Goal: Register for event/course

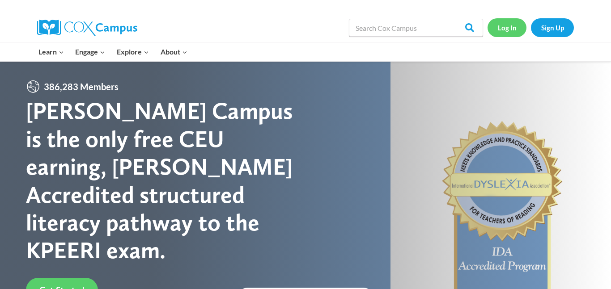
click at [509, 35] on link "Log In" at bounding box center [507, 27] width 39 height 18
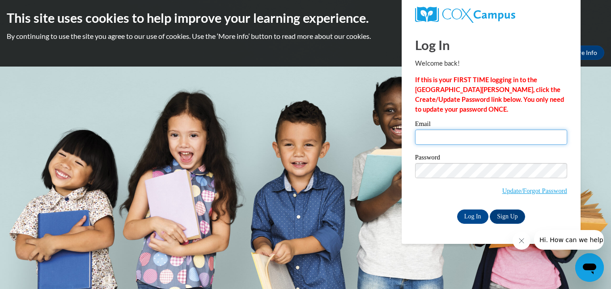
click at [438, 134] on input "Email" at bounding box center [491, 137] width 152 height 15
type input "mirandashepard11@gmail.com"
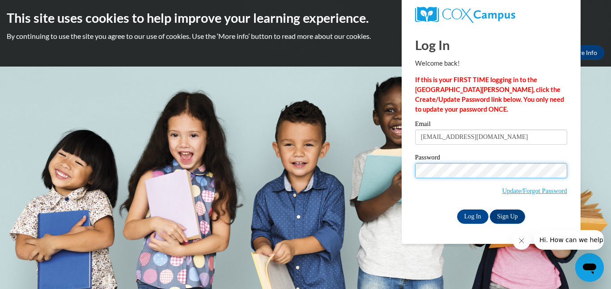
click at [457, 210] on input "Log In" at bounding box center [472, 217] width 31 height 14
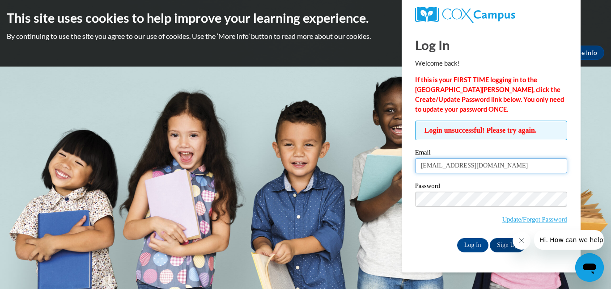
click at [459, 167] on input "mirandashepard11@gmail.com" at bounding box center [491, 165] width 152 height 15
type input "="
type input "s"
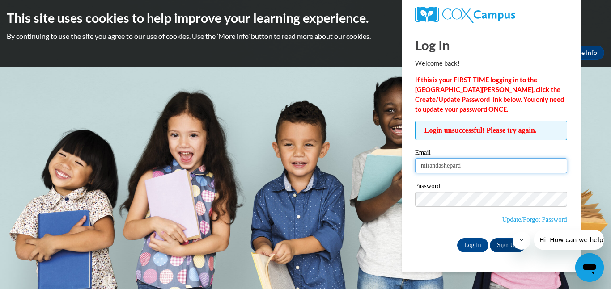
type input "mirandashepard11@gmail.com"
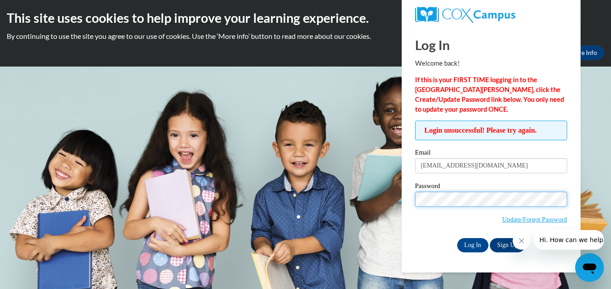
click at [457, 238] on input "Log In" at bounding box center [472, 245] width 31 height 14
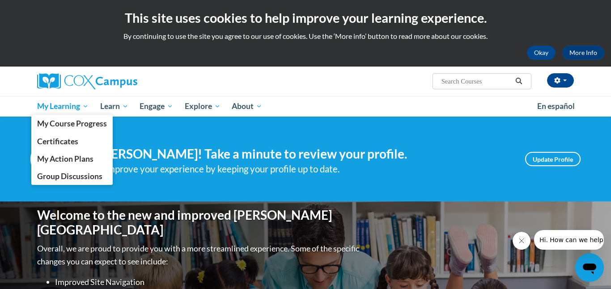
click at [50, 108] on span "My Learning" at bounding box center [62, 106] width 51 height 11
click at [51, 145] on span "Certificates" at bounding box center [57, 141] width 41 height 9
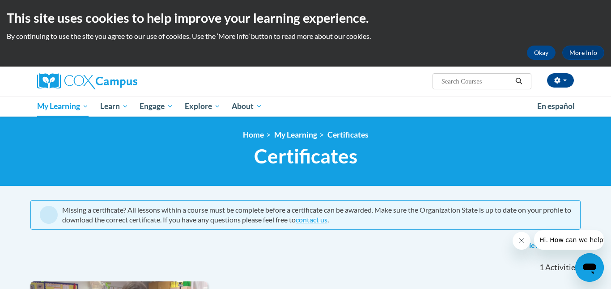
click at [453, 84] on input "Search..." at bounding box center [477, 81] width 72 height 11
type input "systematic and explicit phonics instruction course"
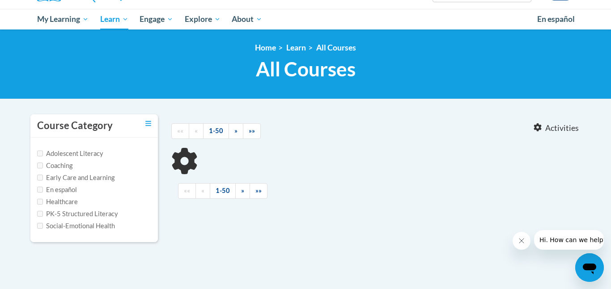
type input "systematic and explicit phonics instruction course"
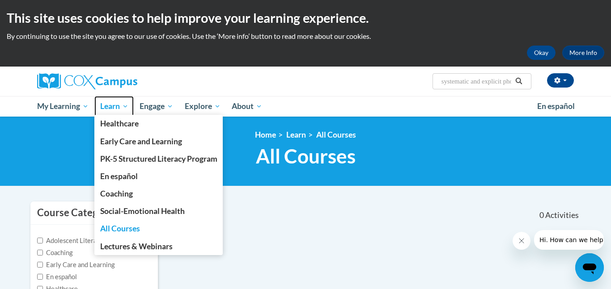
click at [116, 107] on span "Learn" at bounding box center [114, 106] width 28 height 11
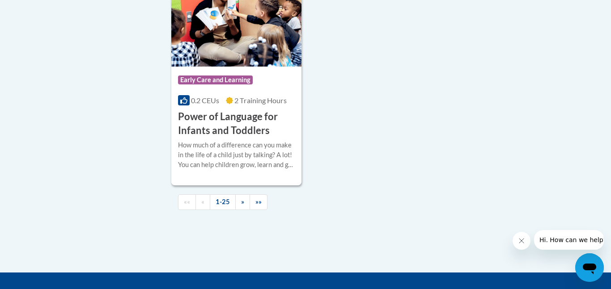
scroll to position [2177, 0]
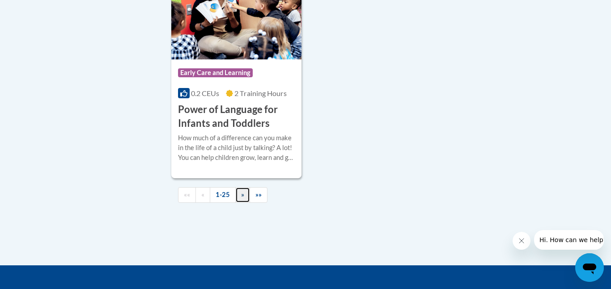
click at [247, 203] on link "»" at bounding box center [242, 195] width 15 height 16
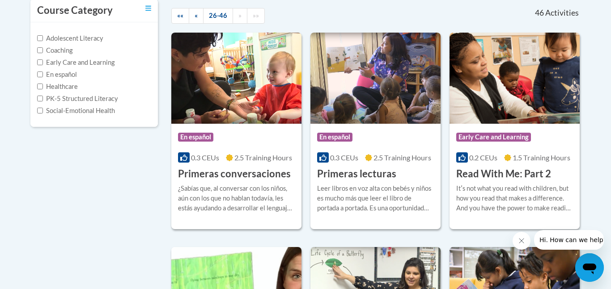
scroll to position [0, 0]
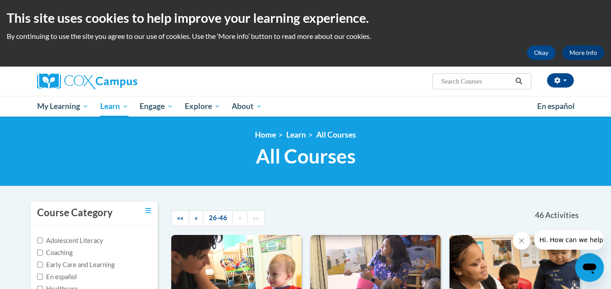
click at [481, 78] on input "Search..." at bounding box center [477, 81] width 72 height 11
type input "phonics"
click at [523, 79] on button "Search" at bounding box center [518, 81] width 13 height 11
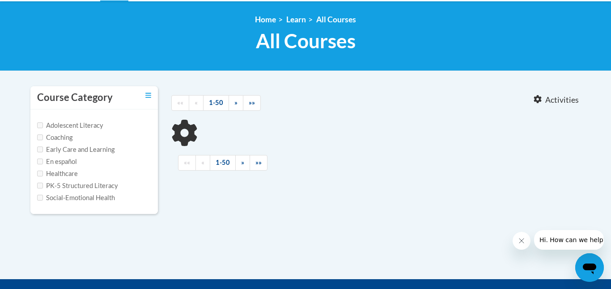
scroll to position [116, 0]
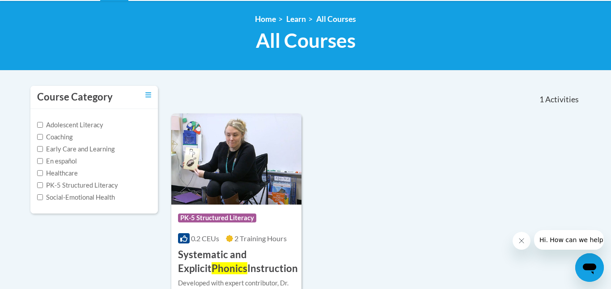
type input "phonics"
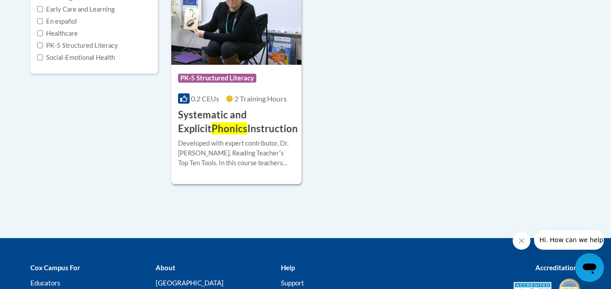
scroll to position [257, 0]
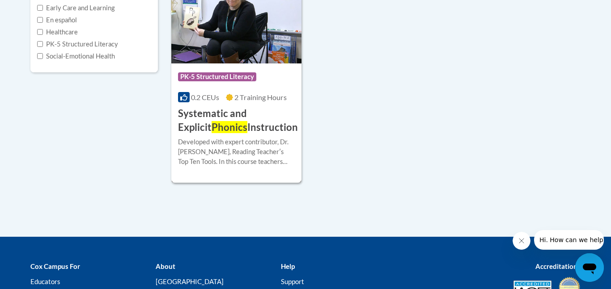
click at [196, 82] on span "PK-5 Structured Literacy" at bounding box center [218, 77] width 81 height 11
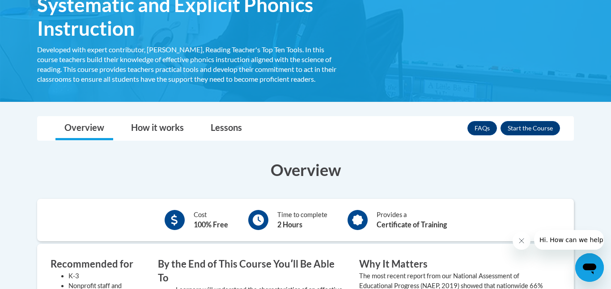
scroll to position [163, 0]
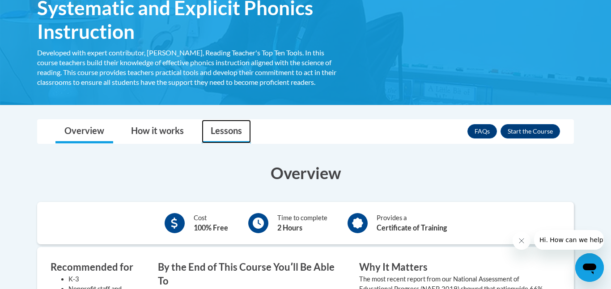
click at [238, 135] on link "Lessons" at bounding box center [226, 132] width 49 height 24
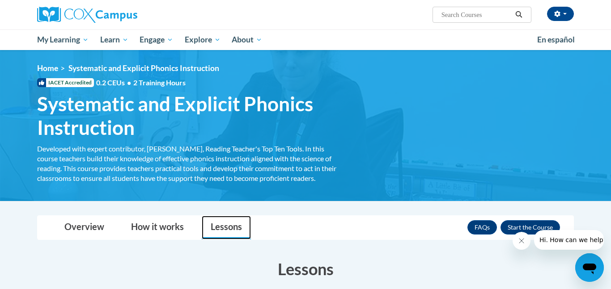
scroll to position [65, 0]
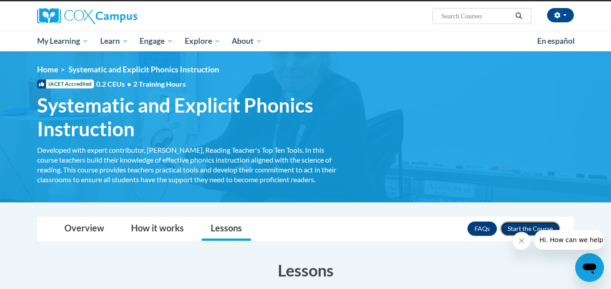
click at [511, 225] on button "Enroll" at bounding box center [531, 229] width 60 height 14
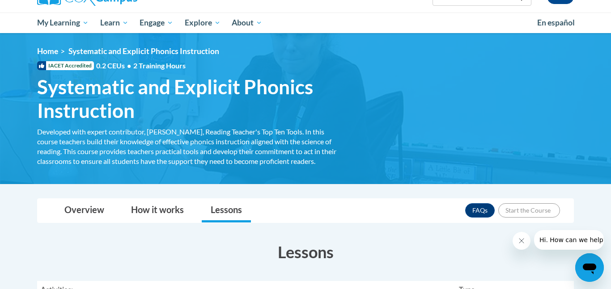
scroll to position [119, 0]
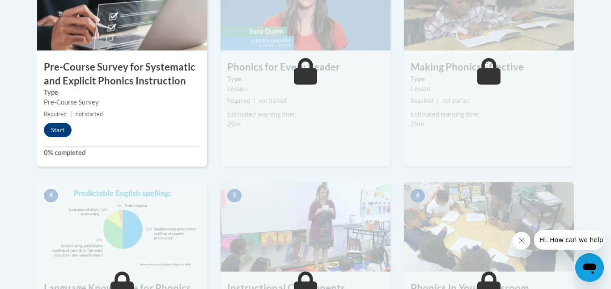
scroll to position [328, 0]
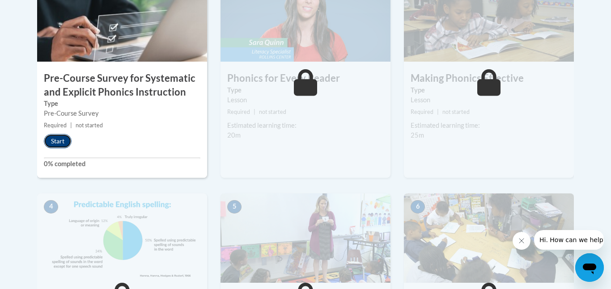
click at [60, 139] on button "Start" at bounding box center [58, 141] width 28 height 14
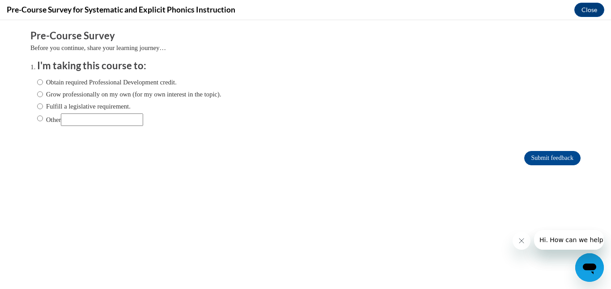
scroll to position [0, 0]
click at [38, 82] on input "Obtain required Professional Development credit." at bounding box center [40, 82] width 6 height 10
radio input "true"
click at [41, 83] on input "Obtain required Professional Development credit." at bounding box center [40, 82] width 6 height 10
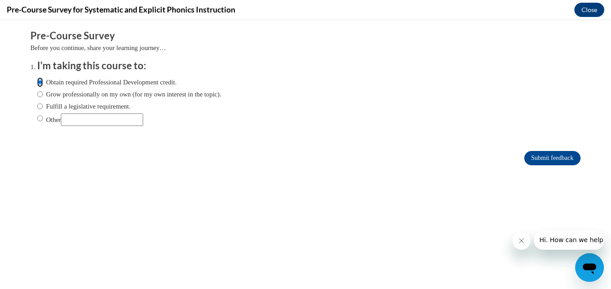
click at [41, 83] on input "Obtain required Professional Development credit." at bounding box center [40, 82] width 6 height 10
click at [40, 83] on input "Obtain required Professional Development credit." at bounding box center [40, 82] width 6 height 10
click at [40, 81] on input "Obtain required Professional Development credit." at bounding box center [40, 82] width 6 height 10
click at [38, 84] on input "Obtain required Professional Development credit." at bounding box center [40, 82] width 6 height 10
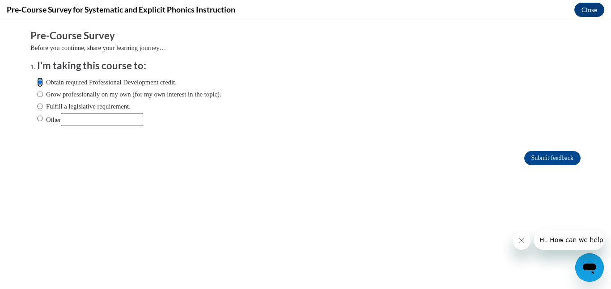
click at [39, 83] on input "Obtain required Professional Development credit." at bounding box center [40, 82] width 6 height 10
click at [530, 162] on input "Submit feedback" at bounding box center [552, 158] width 56 height 14
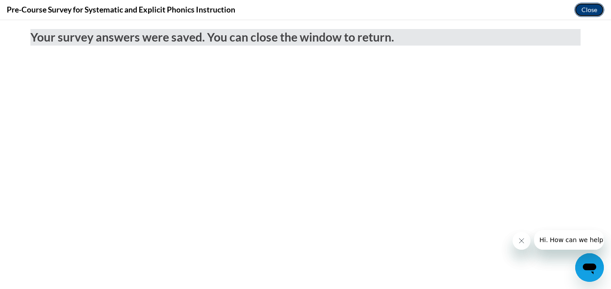
click at [588, 13] on button "Close" at bounding box center [589, 10] width 30 height 14
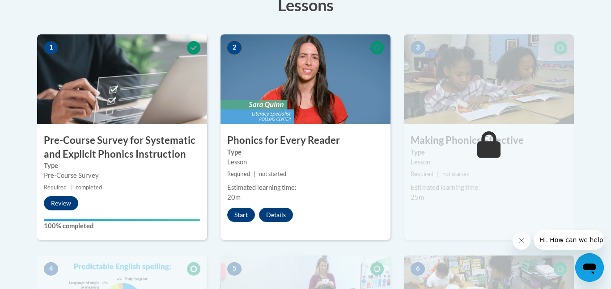
scroll to position [262, 0]
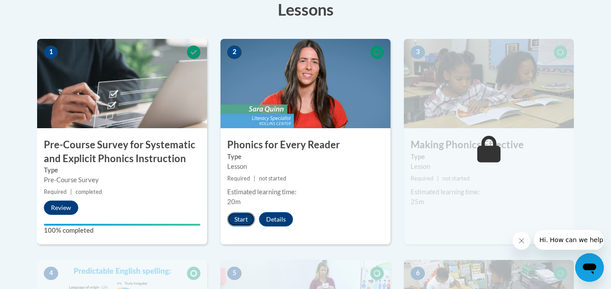
click at [243, 218] on button "Start" at bounding box center [241, 220] width 28 height 14
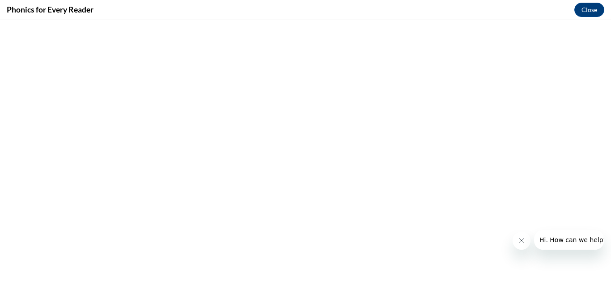
click at [520, 240] on icon "Close message from company" at bounding box center [521, 241] width 7 height 7
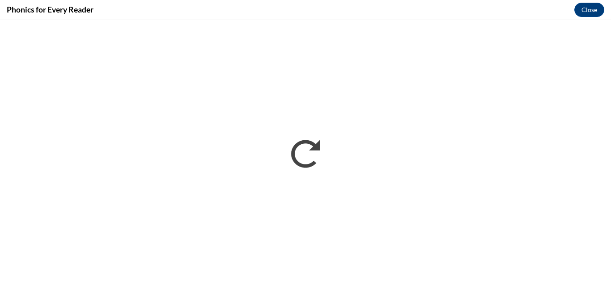
scroll to position [0, 0]
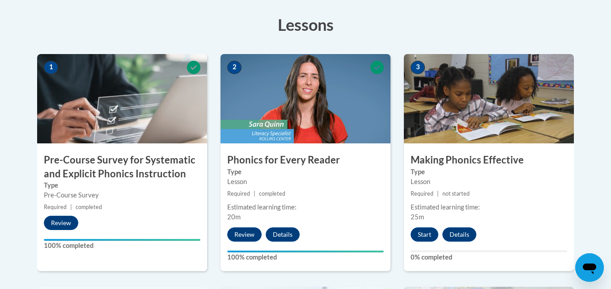
scroll to position [270, 0]
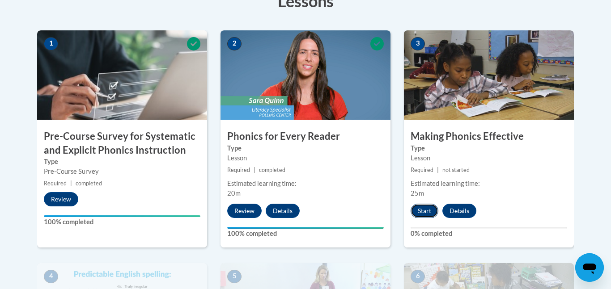
click at [424, 210] on button "Start" at bounding box center [425, 211] width 28 height 14
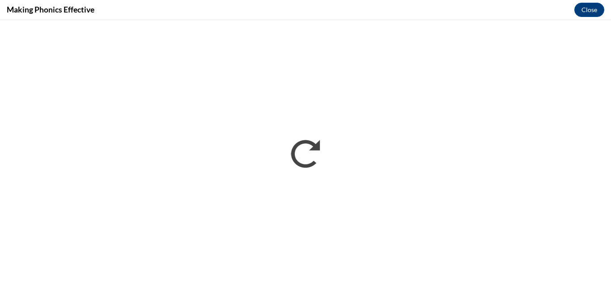
scroll to position [0, 0]
click at [591, 5] on button "Close" at bounding box center [589, 10] width 30 height 14
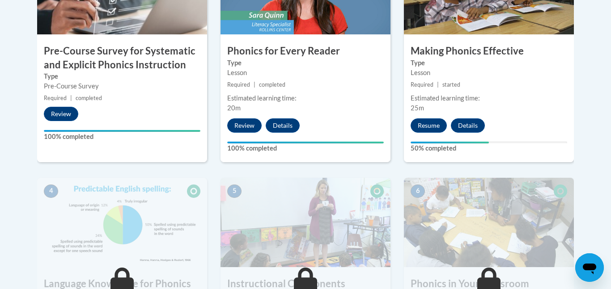
scroll to position [355, 0]
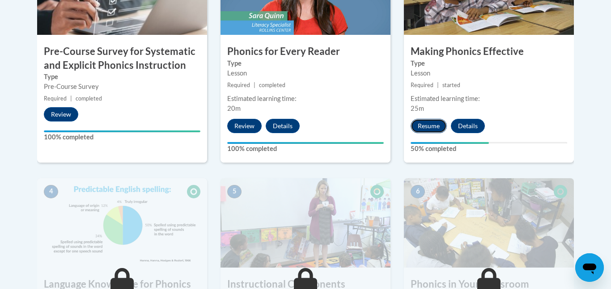
click at [434, 128] on button "Resume" at bounding box center [429, 126] width 36 height 14
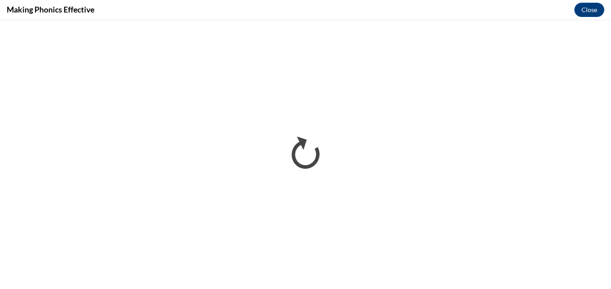
scroll to position [0, 0]
click at [593, 13] on button "Close" at bounding box center [589, 10] width 30 height 14
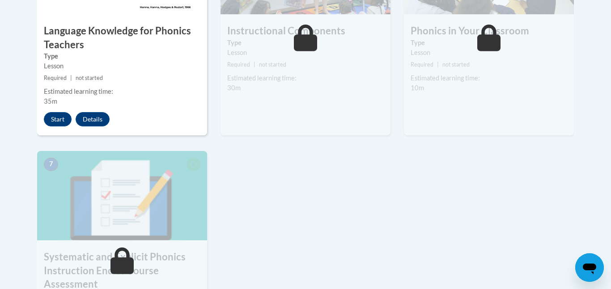
scroll to position [603, 0]
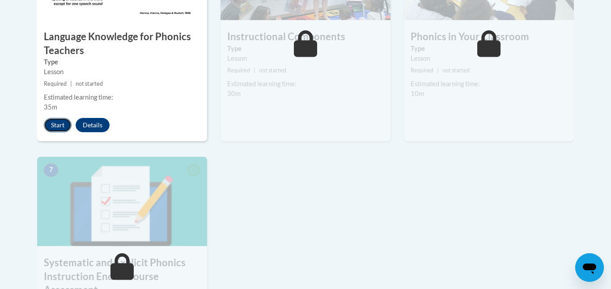
click at [59, 125] on button "Start" at bounding box center [58, 125] width 28 height 14
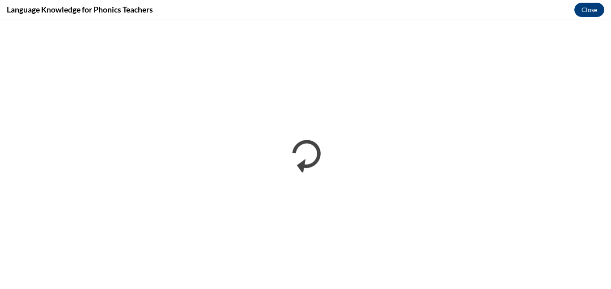
scroll to position [0, 0]
